Goal: Navigation & Orientation: Understand site structure

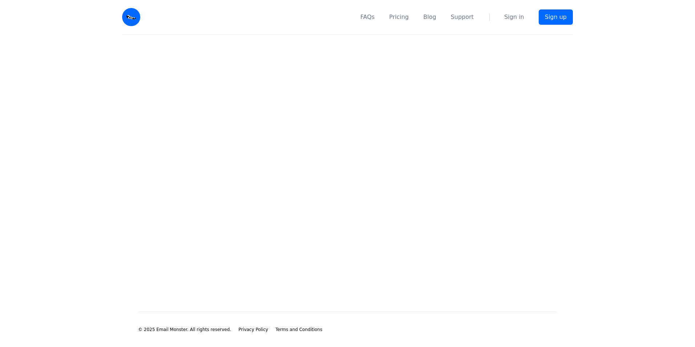
click at [0, 0] on div at bounding box center [0, 0] width 0 height 0
click at [133, 12] on img at bounding box center [131, 17] width 18 height 18
click at [193, 146] on main at bounding box center [347, 162] width 695 height 254
click at [172, 192] on main at bounding box center [347, 162] width 695 height 254
click at [191, 212] on main at bounding box center [347, 162] width 695 height 254
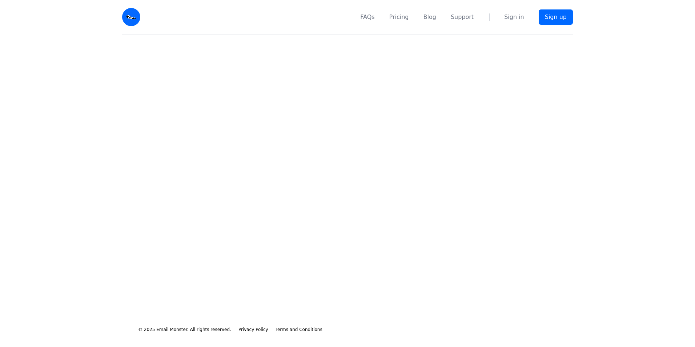
click at [191, 212] on main at bounding box center [347, 162] width 695 height 254
